Goal: Task Accomplishment & Management: Complete application form

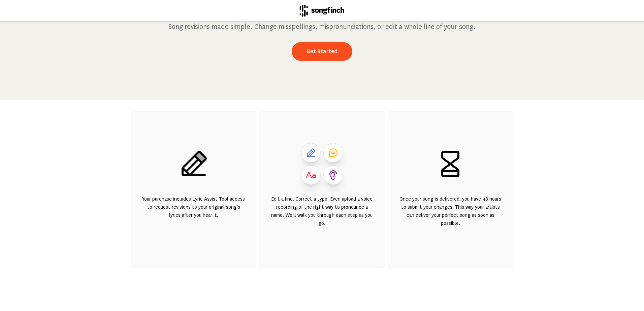
scroll to position [82, 0]
click at [322, 54] on link "Get Started" at bounding box center [322, 51] width 61 height 19
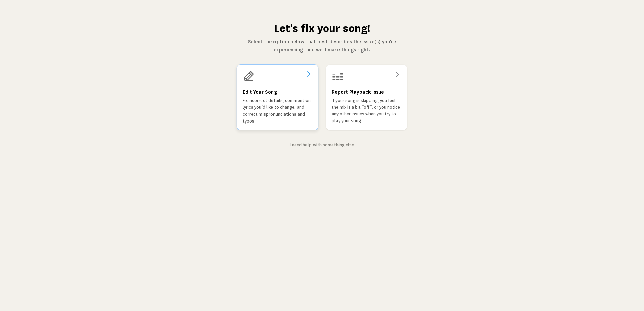
click at [273, 86] on div "Edit Your Song Fix incorrect details, comment on lyrics you'd like to change, a…" at bounding box center [277, 97] width 81 height 66
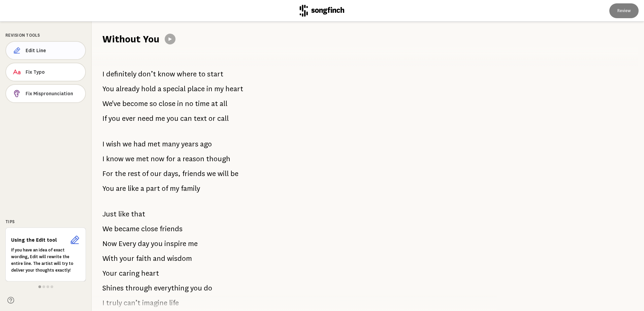
click at [59, 54] on button "Edit Line" at bounding box center [45, 50] width 80 height 19
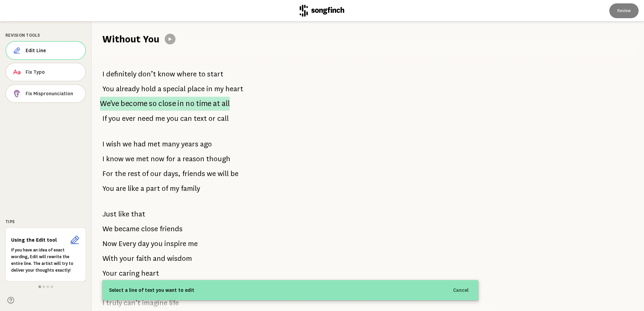
click at [169, 106] on span "close" at bounding box center [167, 104] width 18 height 14
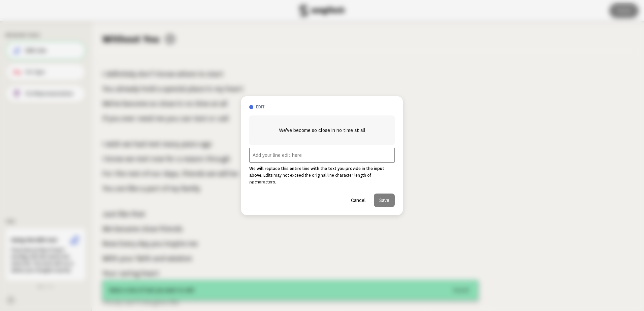
click at [283, 160] on input "text" at bounding box center [321, 155] width 145 height 15
type input "[PERSON_NAME], she will edit for no charge - I have screenshots and emailed Son…"
click at [386, 196] on button "Save" at bounding box center [384, 200] width 21 height 13
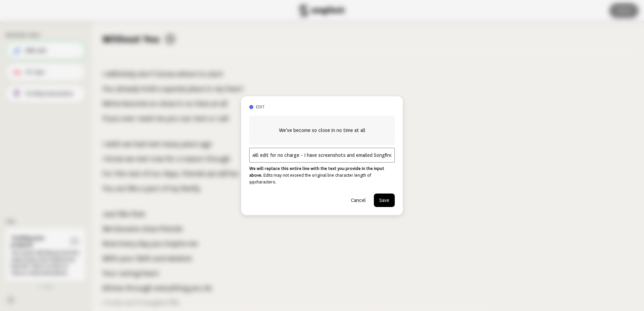
scroll to position [0, 0]
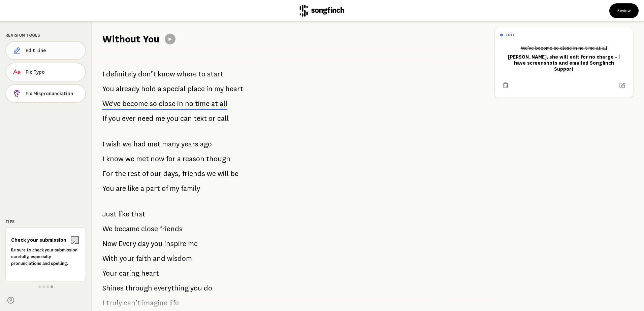
click at [53, 55] on button "Edit Line" at bounding box center [45, 50] width 80 height 19
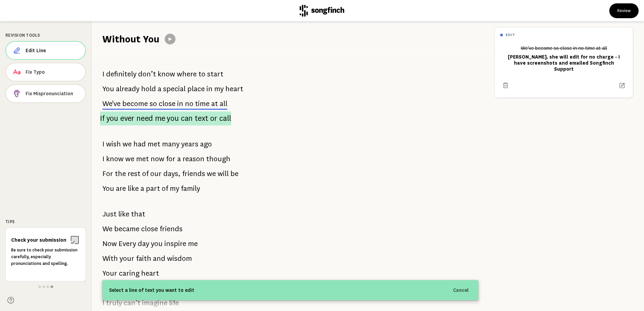
click at [153, 120] on p "If you ever need me you can text or call" at bounding box center [165, 118] width 131 height 14
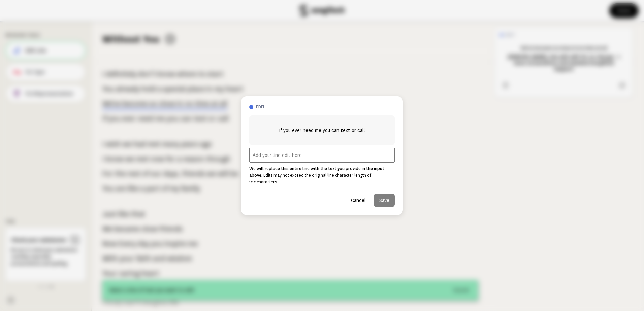
click at [297, 157] on input "text" at bounding box center [321, 155] width 145 height 15
type input "Remove this line"
click at [380, 199] on button "Save" at bounding box center [384, 200] width 21 height 13
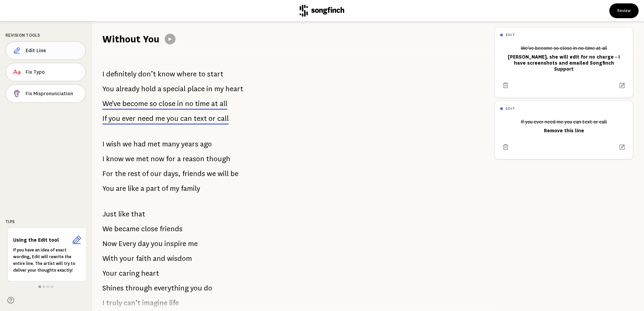
click at [47, 52] on span "Edit Line" at bounding box center [53, 50] width 54 height 7
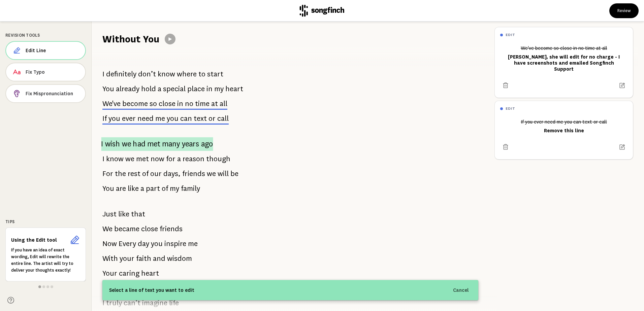
click at [170, 145] on span "many" at bounding box center [171, 144] width 18 height 14
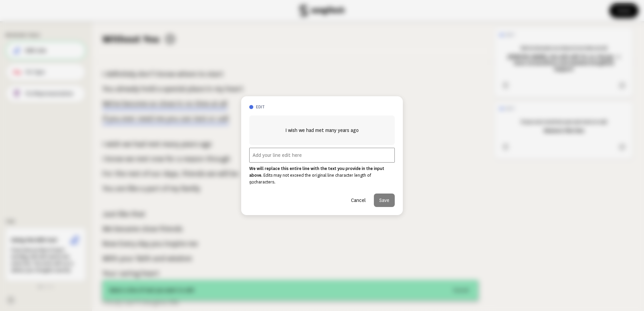
click at [281, 157] on input "text" at bounding box center [321, 155] width 145 height 15
type input "Remove this line"
click at [383, 194] on button "Save" at bounding box center [384, 200] width 21 height 13
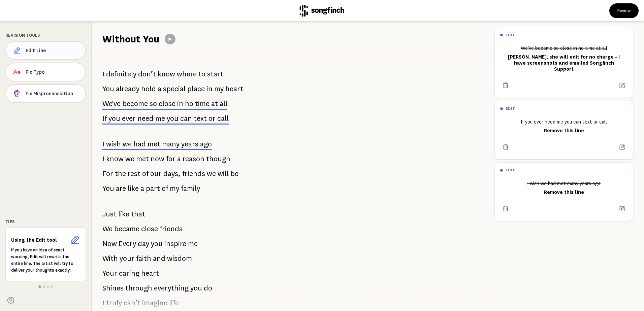
click at [44, 55] on button "Edit Line" at bounding box center [45, 50] width 80 height 19
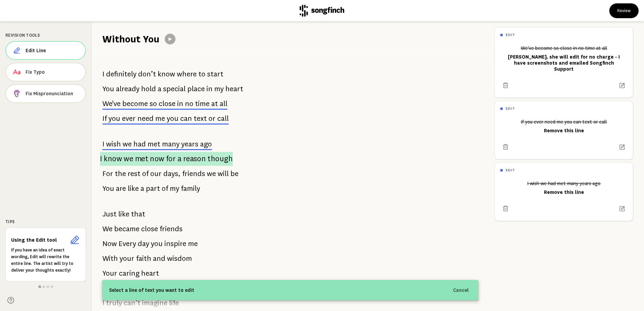
click at [156, 162] on span "now" at bounding box center [157, 159] width 14 height 14
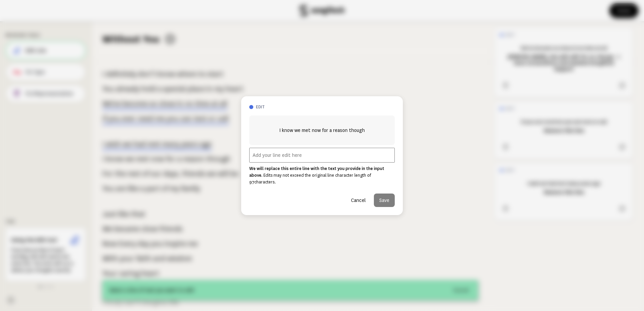
click at [294, 159] on input "text" at bounding box center [321, 155] width 145 height 15
type input "Remove this line"
click at [386, 199] on button "Save" at bounding box center [384, 200] width 21 height 13
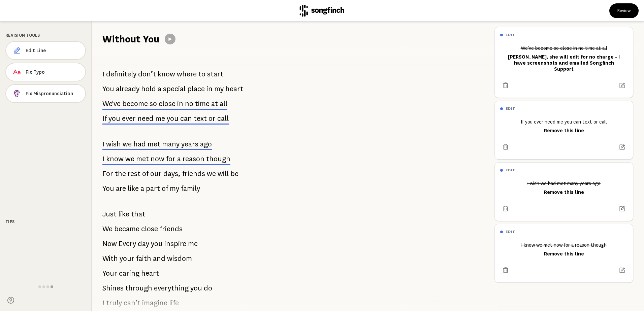
click at [170, 175] on span "days," at bounding box center [171, 173] width 17 height 13
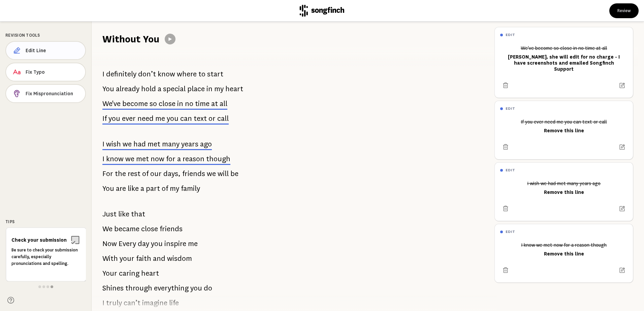
click at [60, 46] on button "Edit Line" at bounding box center [45, 50] width 80 height 19
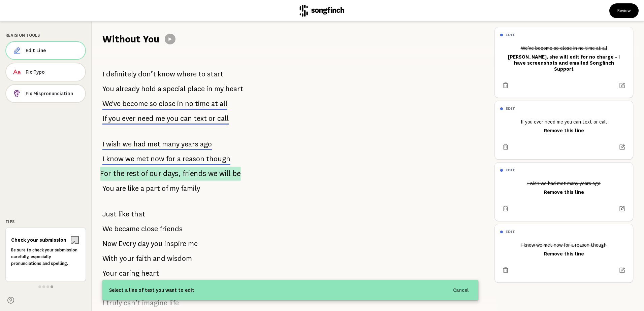
click at [190, 175] on span "friends" at bounding box center [194, 174] width 24 height 14
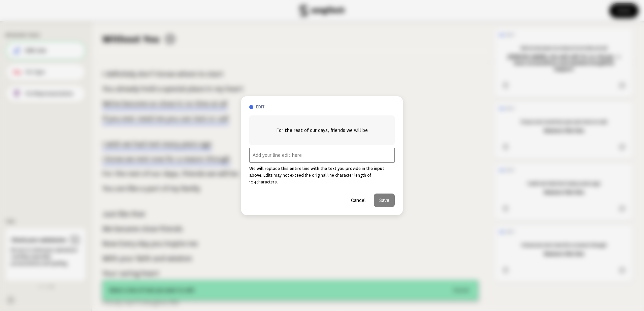
click at [346, 158] on input "text" at bounding box center [321, 155] width 145 height 15
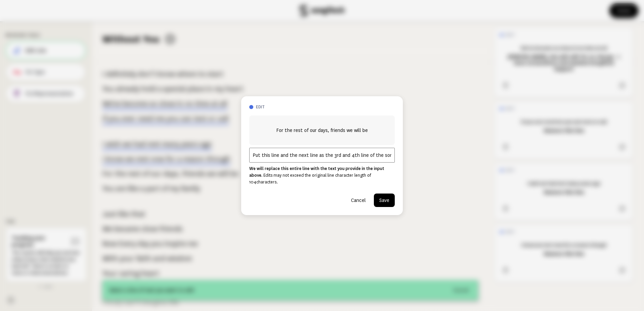
type input "Put this line and the next line as the 3rd and 4th line of the song"
click at [384, 195] on button "Save" at bounding box center [384, 200] width 21 height 13
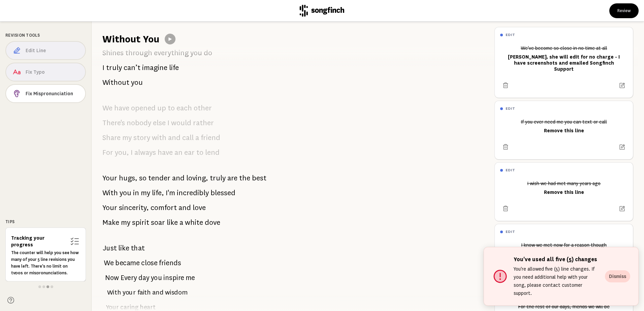
scroll to position [236, 0]
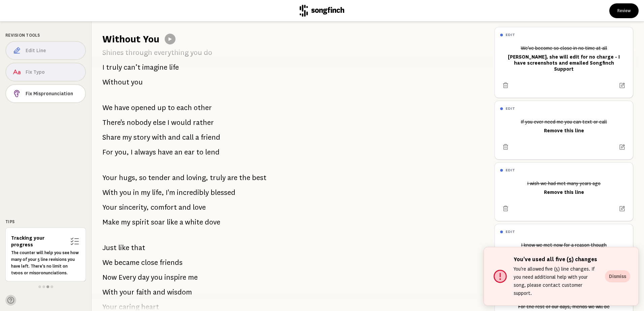
click at [10, 302] on icon at bounding box center [10, 300] width 7 height 7
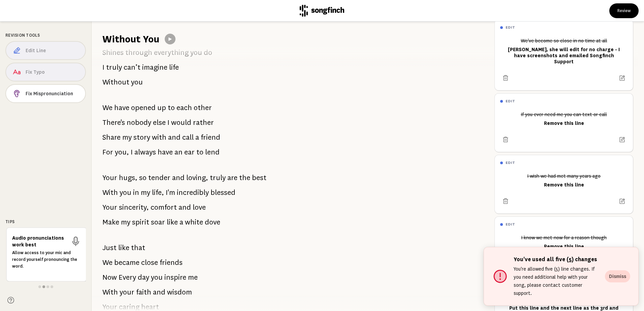
scroll to position [0, 0]
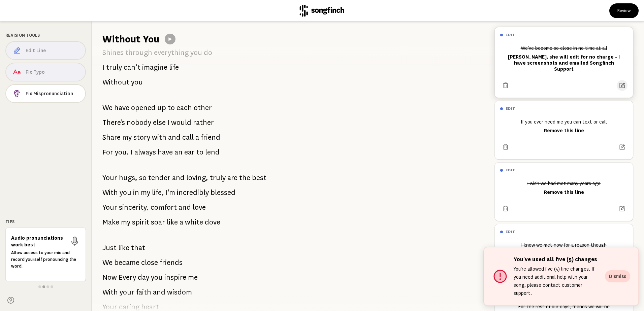
click at [619, 83] on icon at bounding box center [621, 85] width 5 height 5
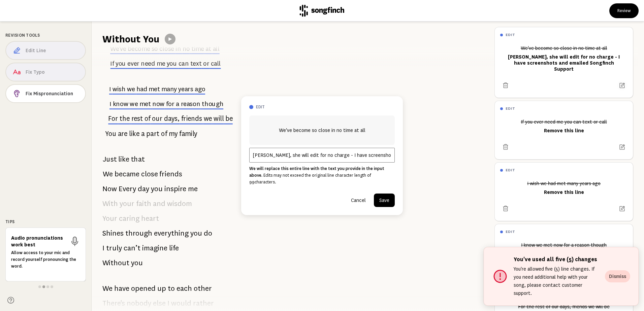
scroll to position [34, 0]
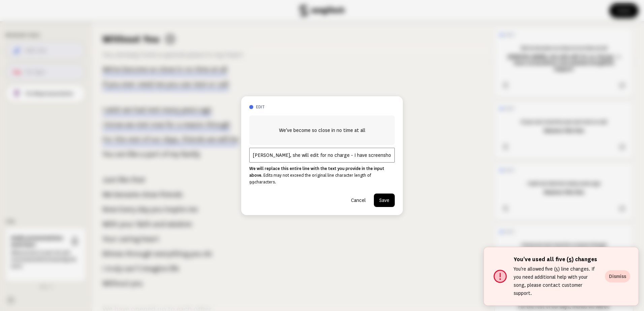
click at [364, 159] on input "[PERSON_NAME], she will edit for no charge - I have screenshots and emailed Son…" at bounding box center [321, 155] width 145 height 15
click at [374, 157] on input "[PERSON_NAME], she will edit for no charge - I have screenshots and emailed Son…" at bounding box center [321, 155] width 145 height 15
drag, startPoint x: 283, startPoint y: 159, endPoint x: 435, endPoint y: 159, distance: 152.2
click at [435, 159] on div "edit We've become so close in no time at all Per [PERSON_NAME], she will edit f…" at bounding box center [322, 155] width 644 height 311
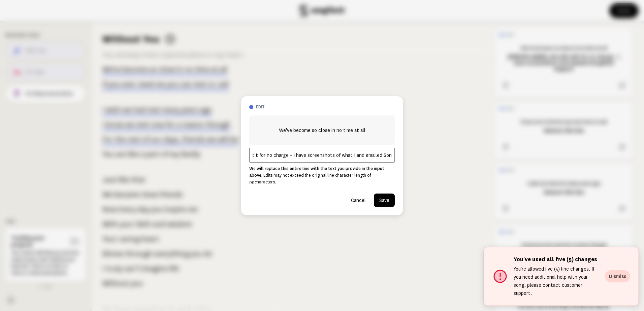
drag, startPoint x: 325, startPoint y: 158, endPoint x: 405, endPoint y: 158, distance: 80.1
click at [405, 158] on div "edit We've become so close in no time at all Per [PERSON_NAME], she will edit f…" at bounding box center [322, 155] width 644 height 311
type input "[PERSON_NAME], she will edit for no charge - I have screenshots of what I'd lik…"
click at [382, 198] on button "Save" at bounding box center [384, 200] width 21 height 13
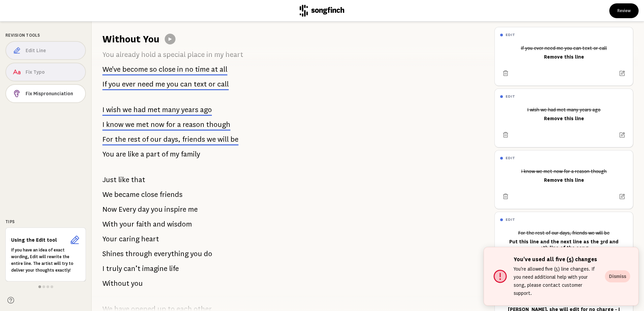
click at [612, 282] on button "Dismiss" at bounding box center [617, 276] width 25 height 12
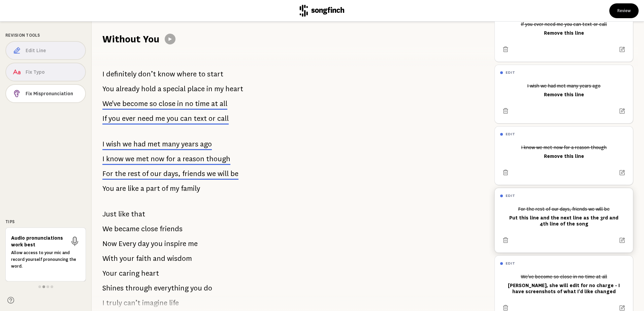
scroll to position [49, 0]
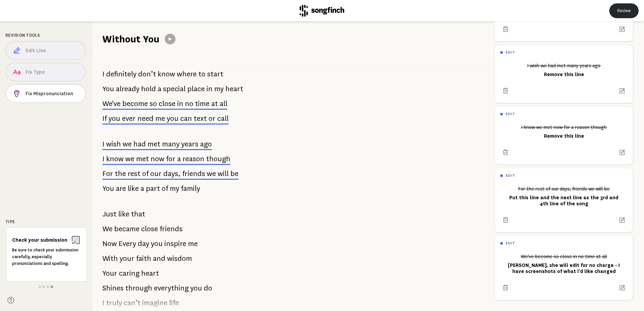
click at [622, 9] on button "Review" at bounding box center [623, 10] width 29 height 15
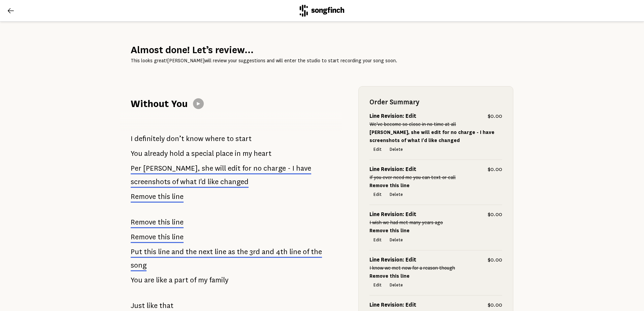
click at [10, 11] on icon at bounding box center [11, 11] width 8 height 8
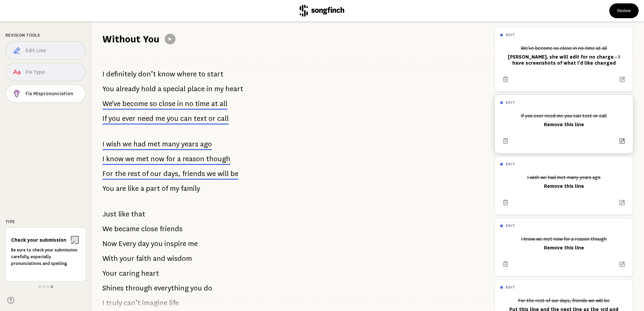
click at [618, 139] on icon at bounding box center [621, 141] width 7 height 7
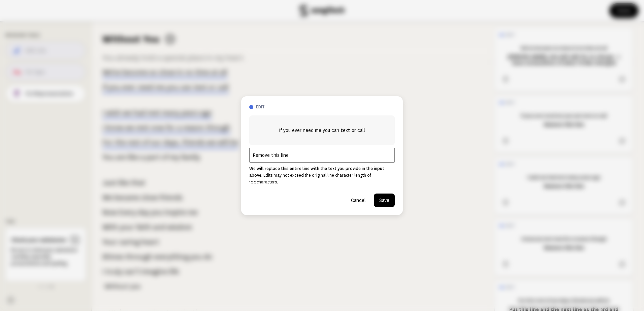
scroll to position [49, 0]
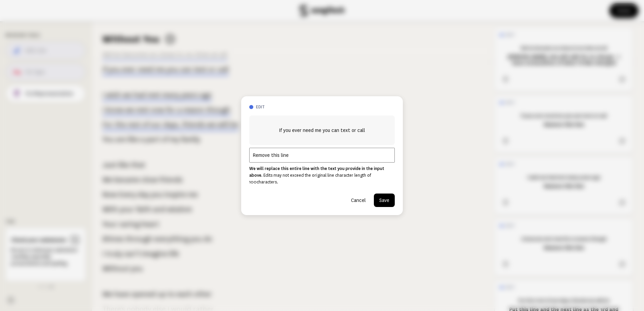
drag, startPoint x: 236, startPoint y: 159, endPoint x: 176, endPoint y: 159, distance: 59.9
click at [178, 161] on div "edit If you ever need me you can text or call Remove this line We will replace …" at bounding box center [322, 155] width 644 height 311
click at [332, 158] on input "[PERSON_NAME], I have screenshots of the" at bounding box center [321, 155] width 145 height 15
type input "[PERSON_NAME], I have screenshots of the changes I'd like made. Can I upload th…"
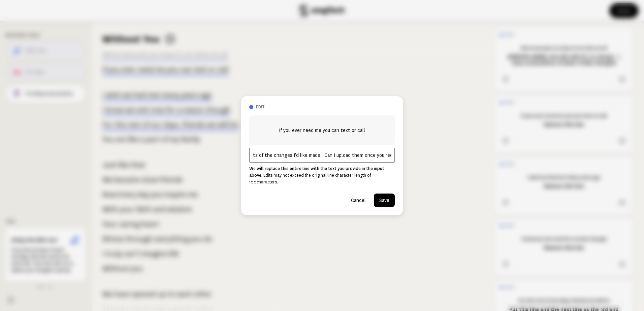
click at [389, 194] on button "Save" at bounding box center [384, 200] width 21 height 13
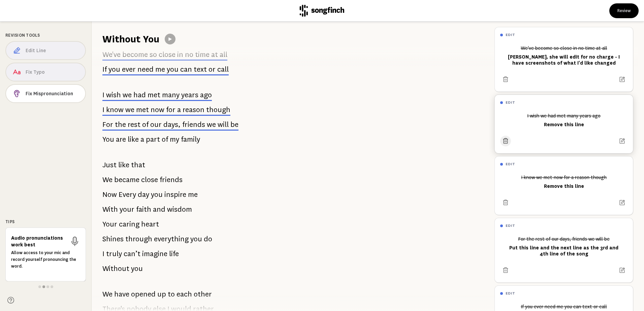
click at [505, 141] on icon at bounding box center [505, 141] width 7 height 7
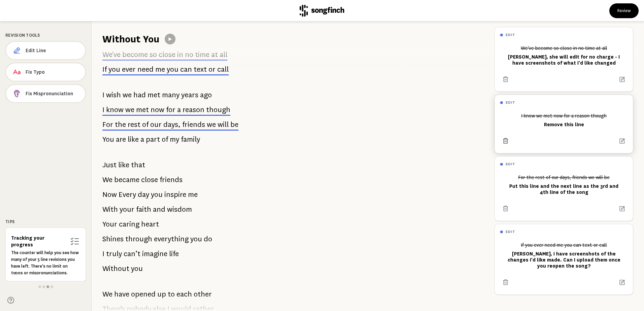
click at [506, 141] on icon at bounding box center [505, 141] width 7 height 7
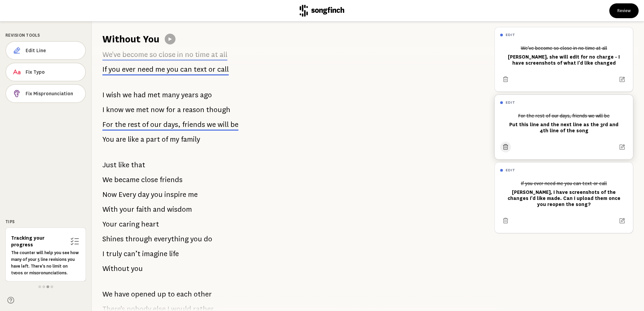
click at [505, 150] on icon at bounding box center [505, 147] width 7 height 7
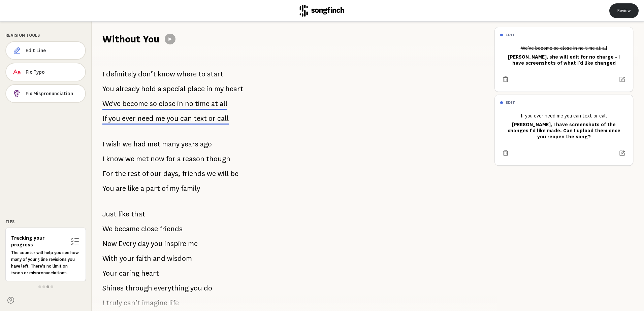
click at [618, 10] on button "Review" at bounding box center [623, 10] width 29 height 15
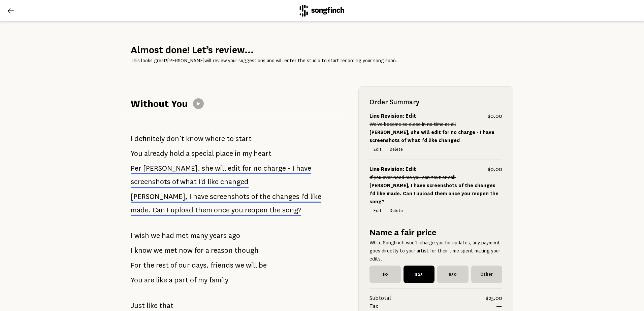
click at [8, 11] on icon at bounding box center [11, 10] width 6 height 5
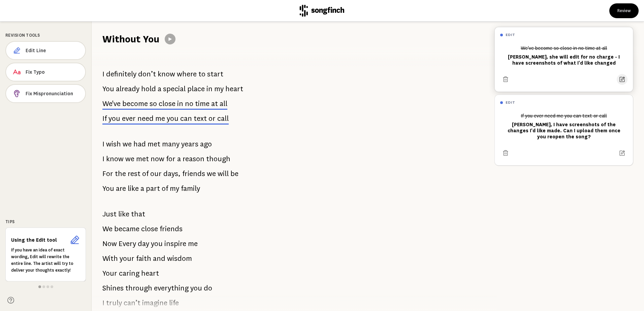
click at [619, 78] on icon at bounding box center [621, 79] width 5 height 5
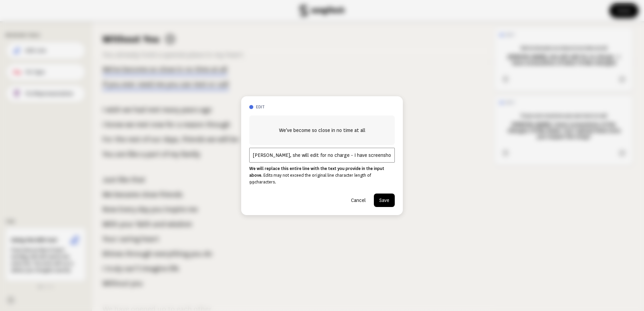
scroll to position [0, 34]
drag, startPoint x: 334, startPoint y: 157, endPoint x: 429, endPoint y: 156, distance: 94.6
click at [429, 156] on div "edit We've become so close in no time at all Per [PERSON_NAME], she will edit f…" at bounding box center [322, 155] width 644 height 311
type input "Per [PERSON_NAME], she will edit for no charge - her message to me states that"
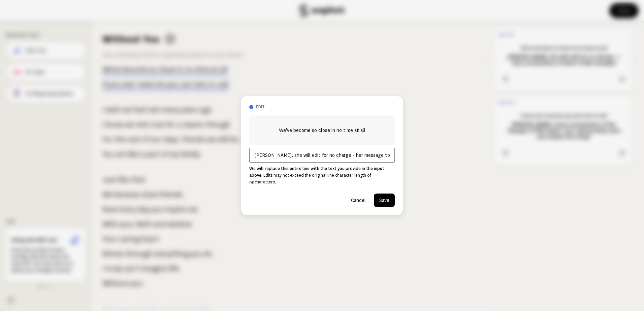
click at [387, 196] on button "Save" at bounding box center [384, 200] width 21 height 13
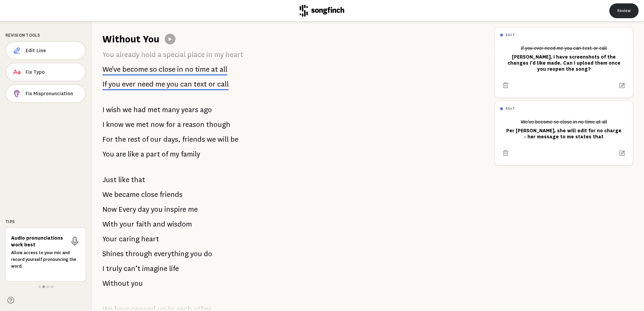
click at [619, 10] on button "Review" at bounding box center [623, 10] width 29 height 15
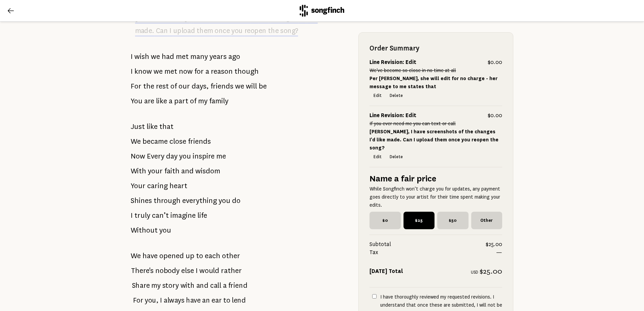
scroll to position [202, 0]
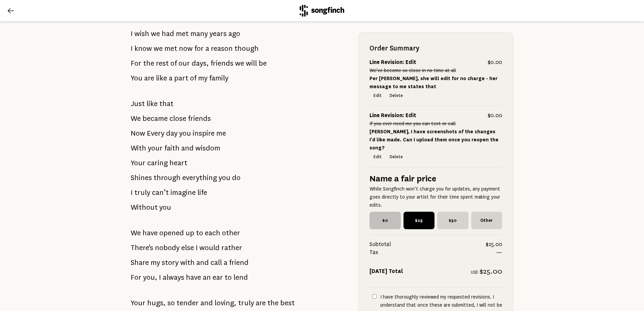
click at [369, 212] on span "$0" at bounding box center [384, 221] width 31 height 18
click at [369, 212] on input "$0" at bounding box center [371, 214] width 4 height 4
radio input "true"
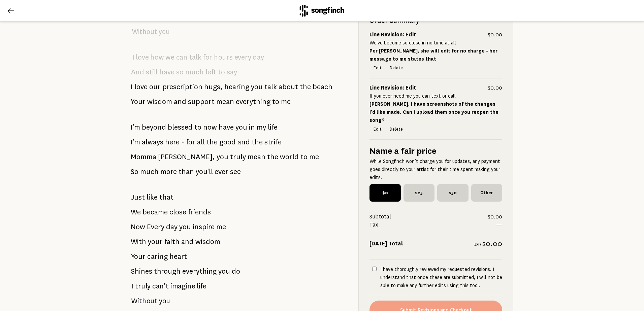
scroll to position [712, 0]
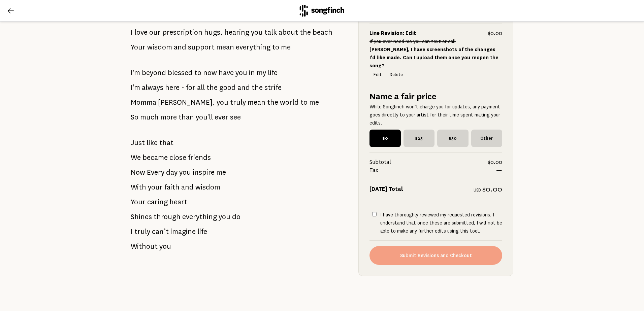
click at [373, 212] on input "I have thoroughly reviewed my requested revisions. I understand that once these…" at bounding box center [374, 214] width 4 height 4
checkbox input "true"
click at [429, 254] on button "Submit Revisions and Checkout" at bounding box center [435, 255] width 133 height 19
